Goal: Task Accomplishment & Management: Manage account settings

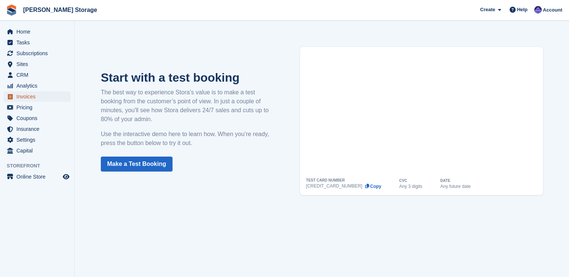
click at [19, 99] on span "Invoices" at bounding box center [38, 96] width 45 height 10
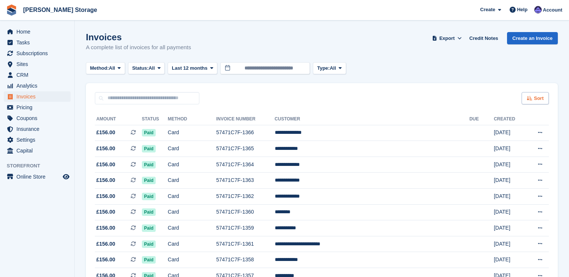
click at [537, 97] on span "Sort" at bounding box center [539, 98] width 10 height 7
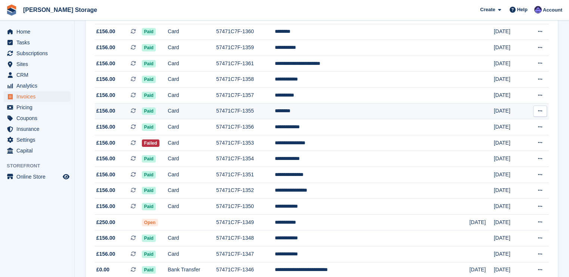
scroll to position [209, 0]
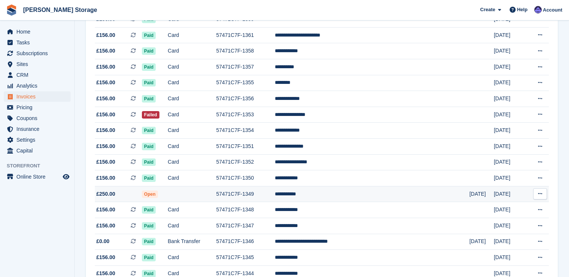
click at [542, 196] on button at bounding box center [540, 194] width 14 height 11
click at [500, 222] on p "View on Stripe" at bounding box center [511, 220] width 65 height 12
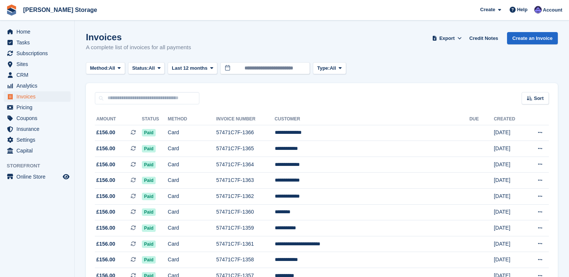
scroll to position [209, 0]
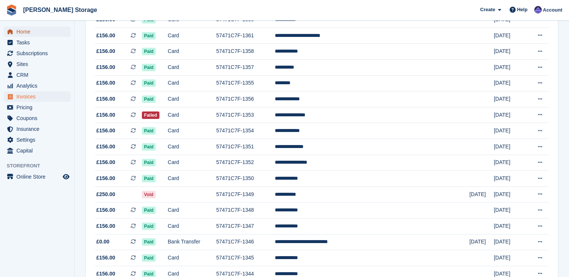
click at [18, 29] on span "Home" at bounding box center [38, 32] width 45 height 10
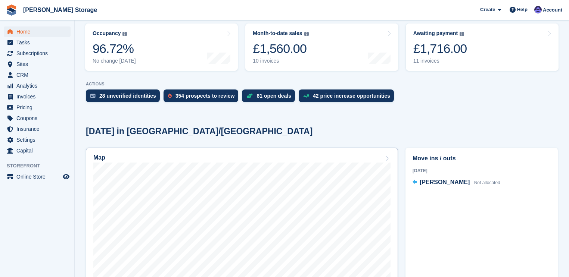
scroll to position [119, 0]
